Goal: Task Accomplishment & Management: Complete application form

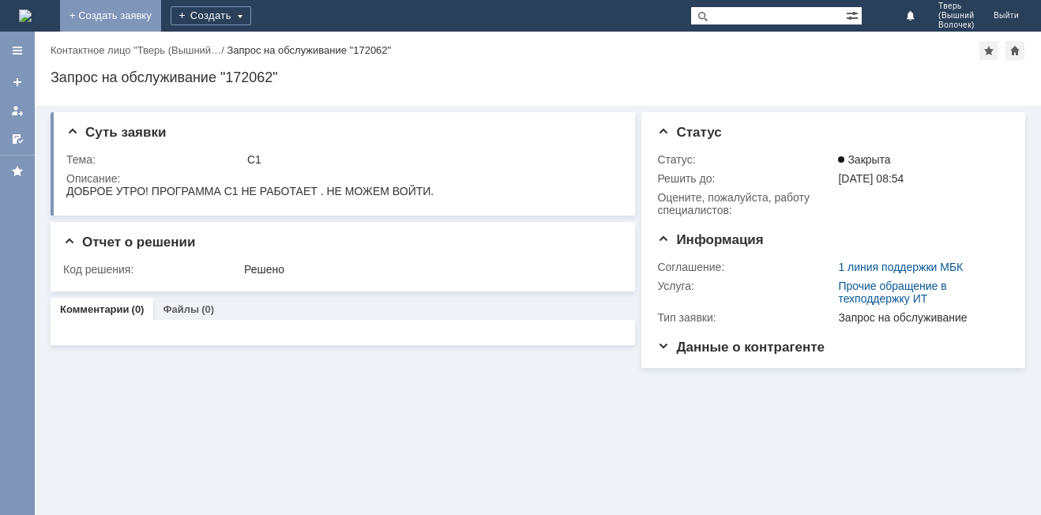
click at [161, 13] on link "+ Создать заявку" at bounding box center [110, 16] width 101 height 32
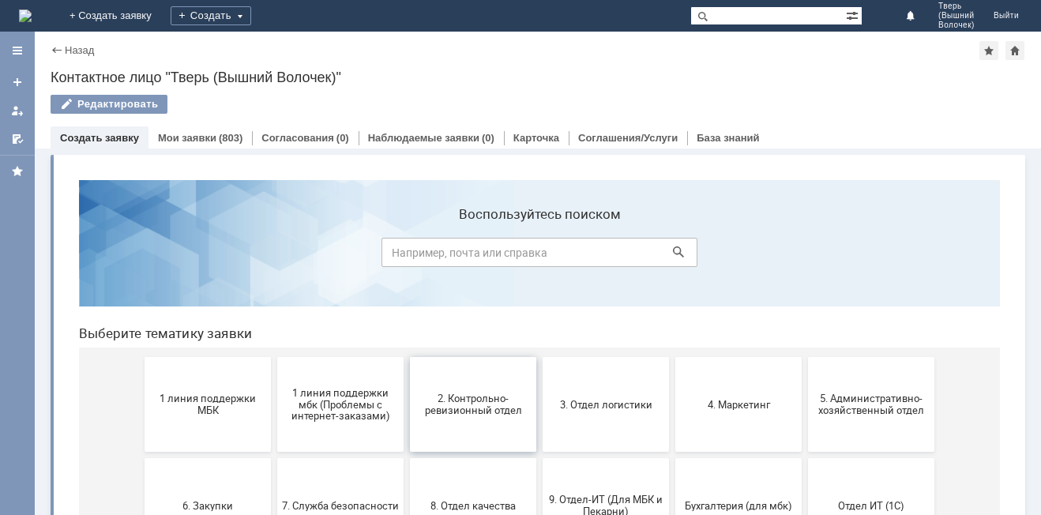
click at [462, 395] on span "2. Контрольно-ревизионный отдел" at bounding box center [473, 405] width 117 height 24
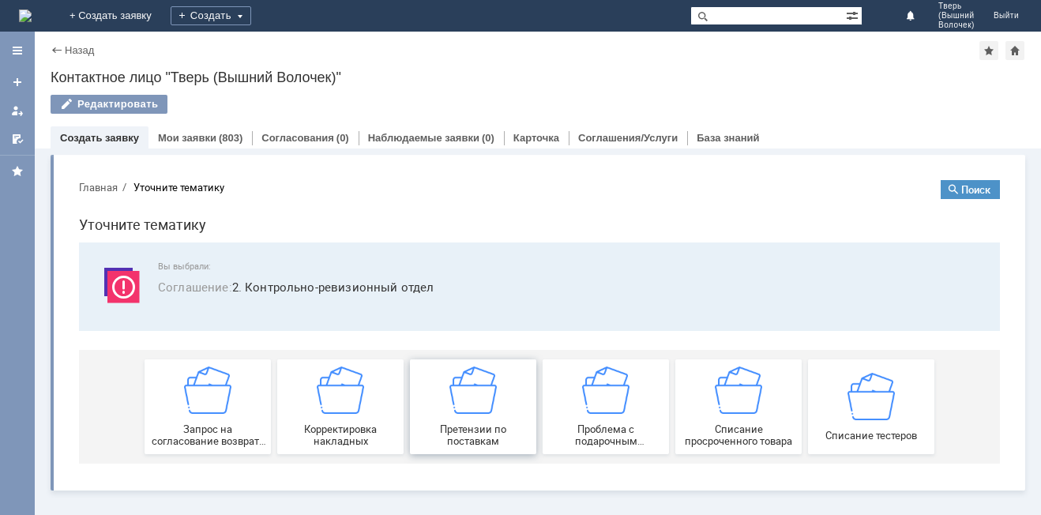
click at [459, 398] on img at bounding box center [472, 389] width 47 height 47
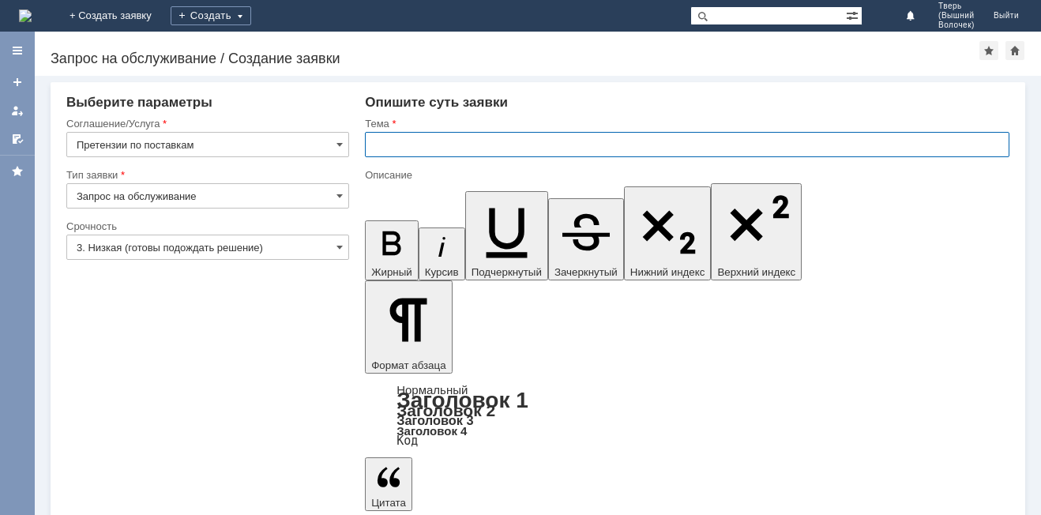
click at [403, 139] on input "text" at bounding box center [687, 144] width 645 height 25
type input "АКТ РАСХОЖДЕНИЙ"
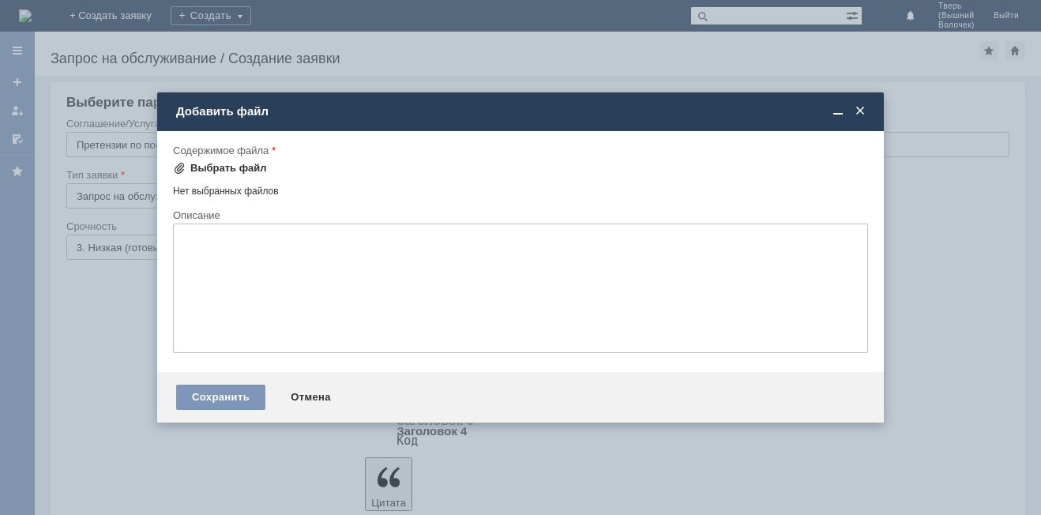
click at [250, 168] on div "Выбрать файл" at bounding box center [228, 168] width 77 height 13
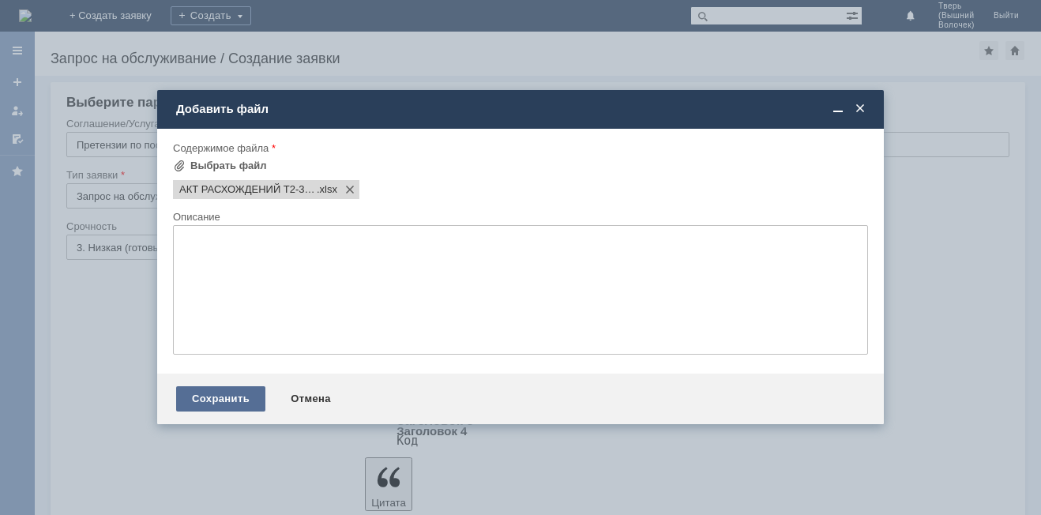
click at [198, 399] on div "Сохранить" at bounding box center [220, 398] width 89 height 25
